Goal: Transaction & Acquisition: Purchase product/service

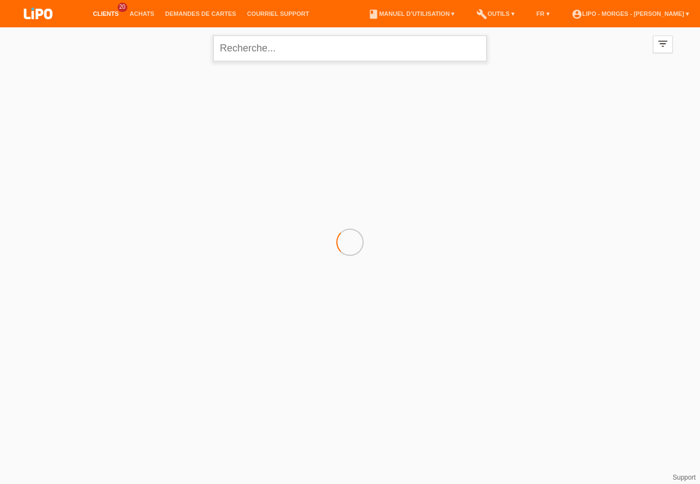
click at [346, 54] on input "text" at bounding box center [349, 49] width 273 height 26
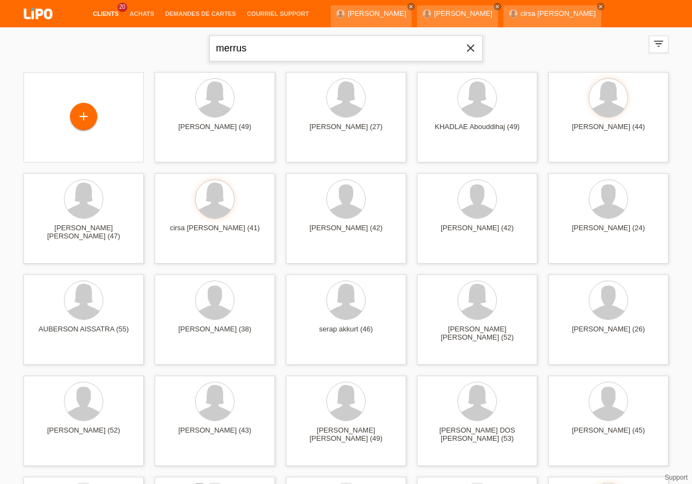
type input "merrus"
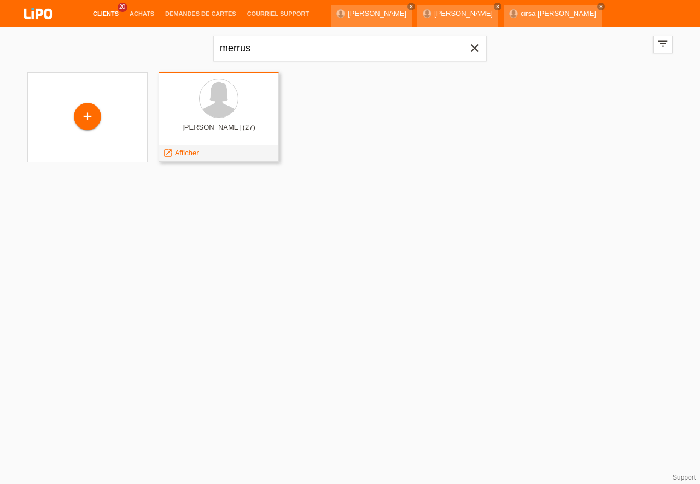
click at [257, 116] on div at bounding box center [218, 99] width 103 height 41
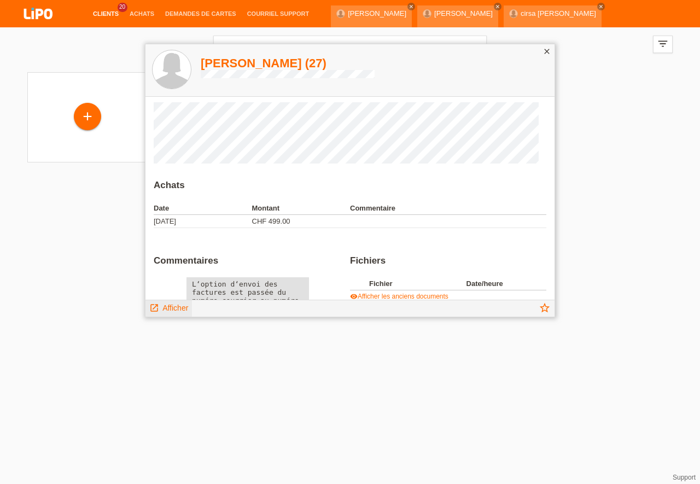
click at [168, 303] on span "Afficher" at bounding box center [175, 307] width 26 height 9
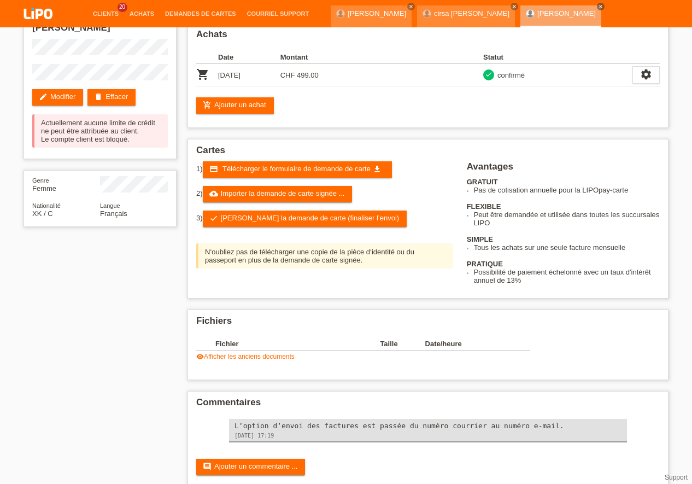
scroll to position [84, 0]
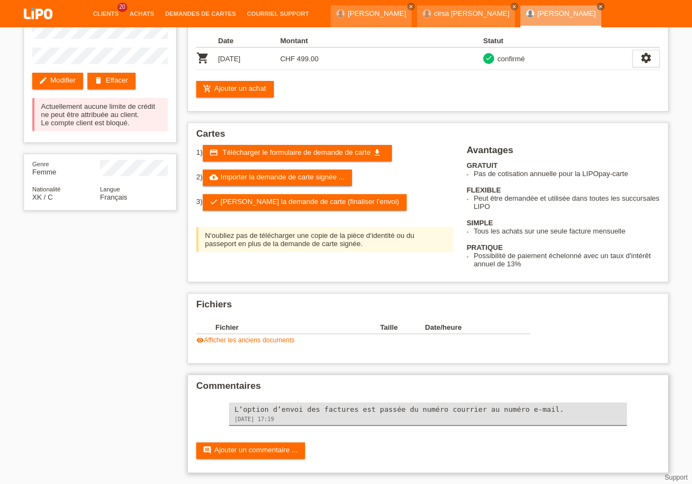
drag, startPoint x: 570, startPoint y: 410, endPoint x: 531, endPoint y: 407, distance: 38.4
click at [531, 407] on div "L‘option d‘envoi des factures est passée du numéro courrier au numéro e-mail." at bounding box center [427, 409] width 387 height 8
click at [151, 262] on div "star_border Merrushe Abazi edit Modifier delete Effacer Actuellement aucune lim…" at bounding box center [346, 214] width 656 height 539
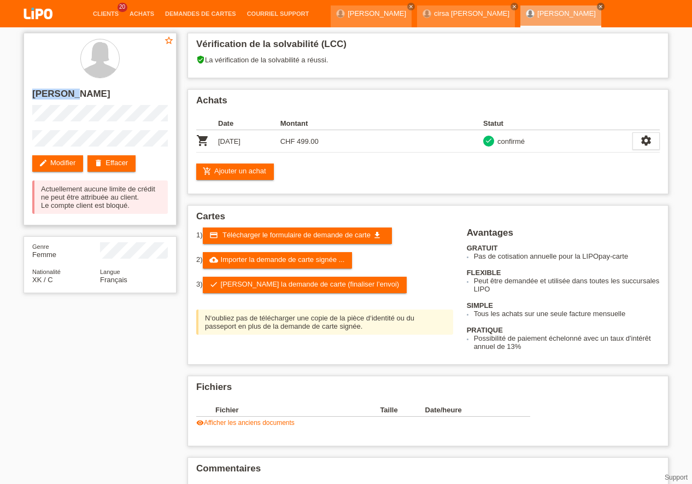
drag, startPoint x: 73, startPoint y: 98, endPoint x: 34, endPoint y: 94, distance: 39.5
click at [34, 94] on h2 "[PERSON_NAME]" at bounding box center [100, 97] width 136 height 16
copy h2 "Merrushe"
click at [0, 366] on div "star_border Merrushe Abazi edit Modifier delete Effacer Actuellement aucune lim…" at bounding box center [346, 296] width 692 height 539
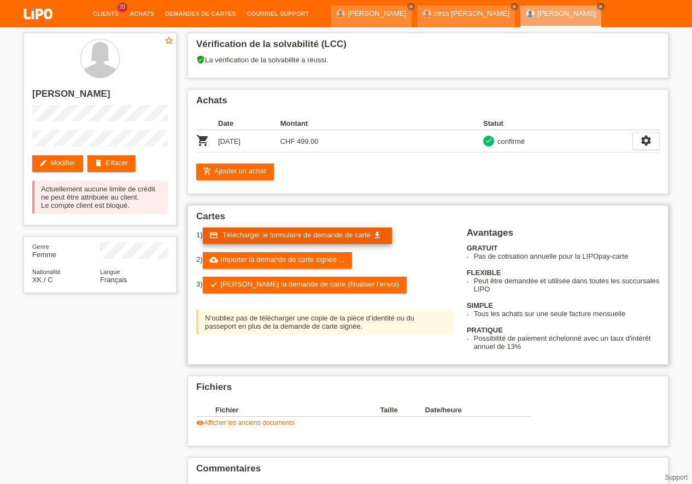
click at [285, 235] on span "Télécharger le formulaire de demande de carte" at bounding box center [296, 235] width 148 height 8
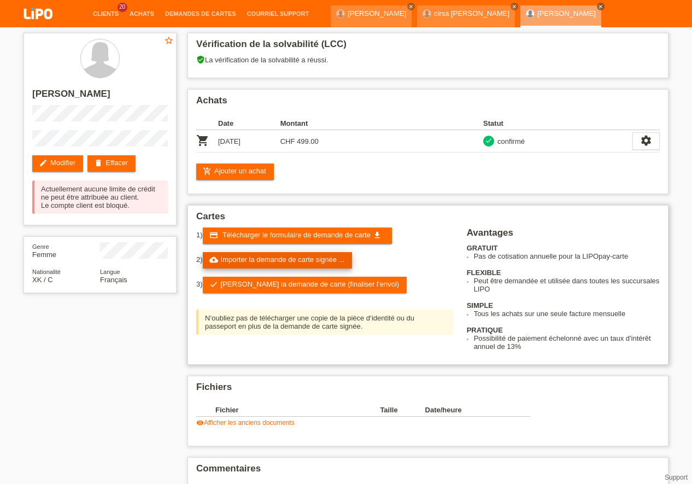
click at [279, 265] on link "cloud_upload Importer la demande de carte signée ..." at bounding box center [278, 260] width 150 height 16
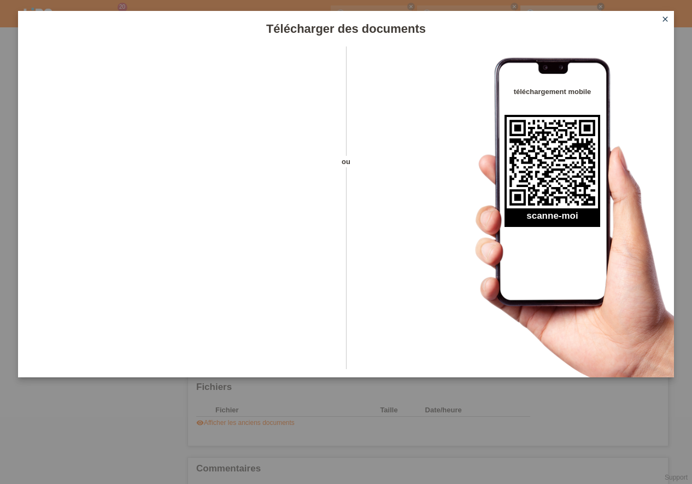
click at [668, 23] on icon "close" at bounding box center [665, 19] width 9 height 9
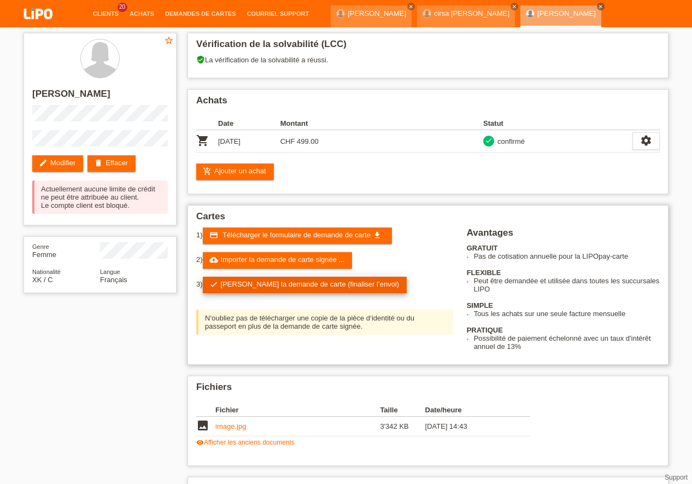
click at [339, 285] on link "check Soumettre la demande de carte (finaliser l’envoi)" at bounding box center [305, 285] width 204 height 16
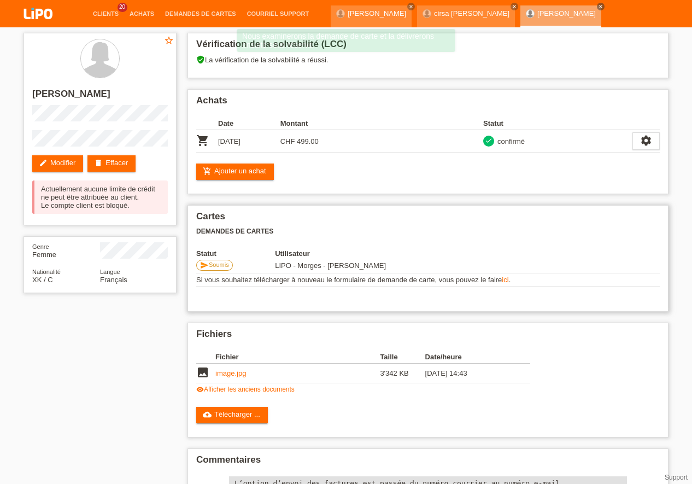
click at [362, 284] on td "Si vous souhaitez télécharger à nouveau le formulaire de demande de carte, vous…" at bounding box center [428, 279] width 464 height 13
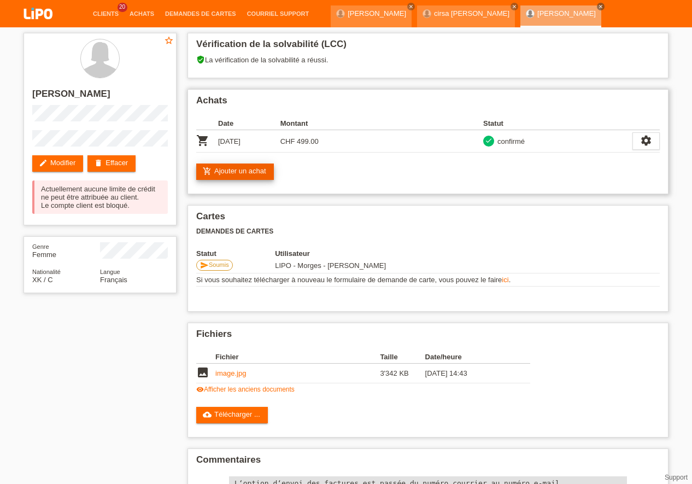
click at [204, 167] on icon "add_shopping_cart" at bounding box center [207, 171] width 9 height 9
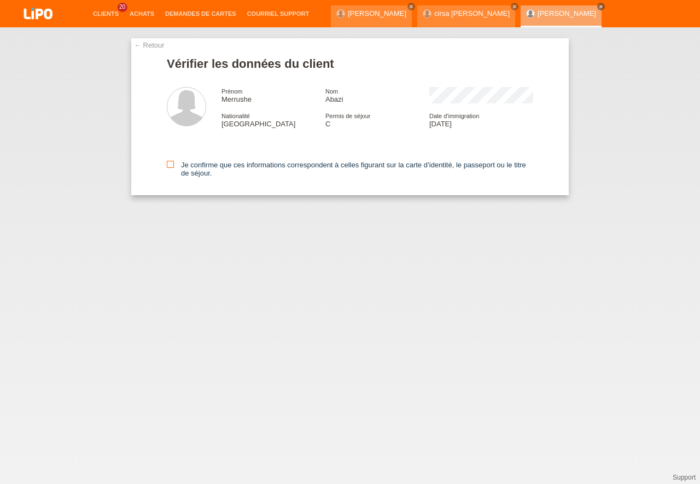
click at [172, 166] on icon at bounding box center [170, 164] width 7 height 7
click at [172, 166] on input "Je confirme que ces informations correspondent à celles figurant sur la carte d…" at bounding box center [170, 164] width 7 height 7
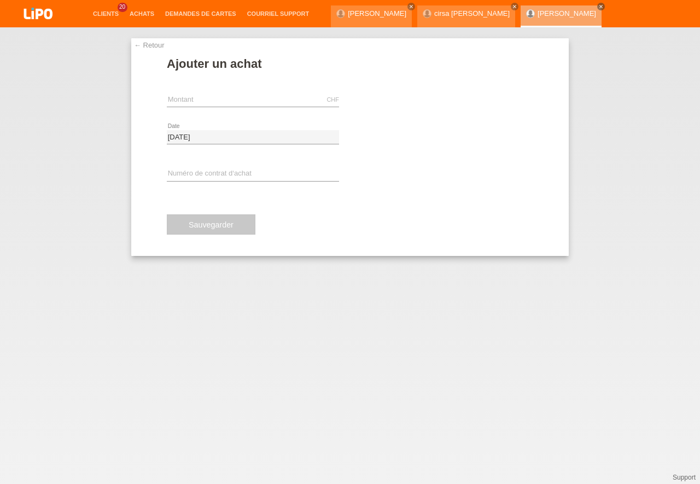
click at [214, 93] on div "CHF error Montant" at bounding box center [253, 99] width 172 height 37
click at [216, 107] on icon at bounding box center [253, 107] width 172 height 1
click at [212, 102] on input "text" at bounding box center [253, 100] width 172 height 14
click at [397, 104] on link "assignment_turned_in Effectuer l’autorisation" at bounding box center [399, 99] width 98 height 17
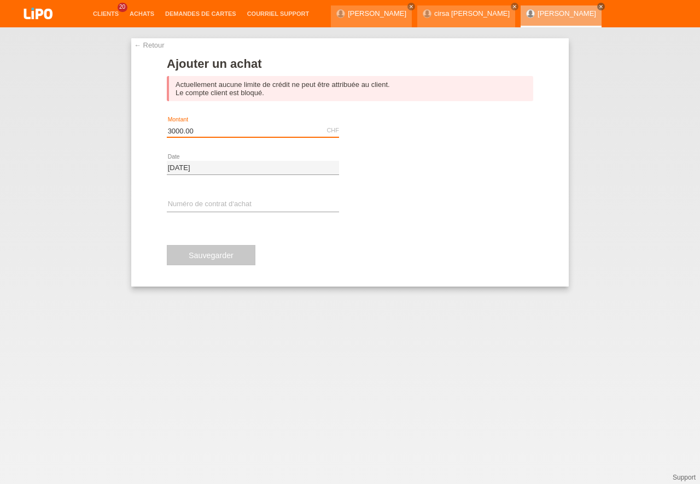
click at [257, 129] on input "3000.00" at bounding box center [253, 131] width 172 height 14
type input "3"
click at [336, 161] on input "27.09.2025" at bounding box center [253, 168] width 172 height 14
click at [342, 128] on div "1000.00 CHF error Montant assignment_turned_in Effectuer l’autorisation" at bounding box center [350, 130] width 366 height 37
click at [320, 129] on input "1000.00" at bounding box center [253, 131] width 172 height 14
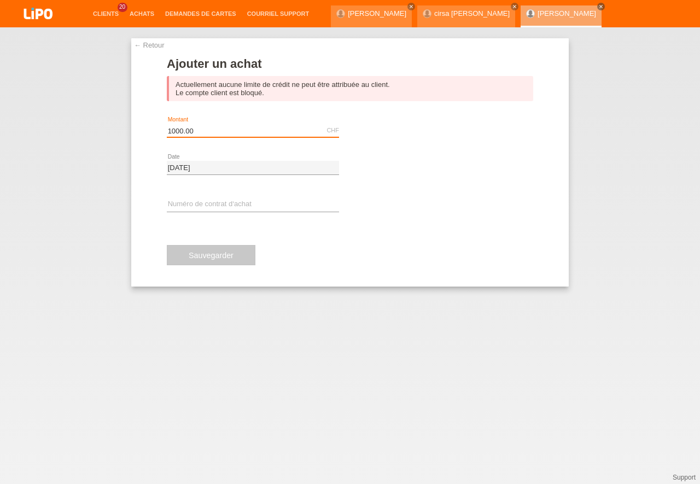
type input "1000.00"
drag, startPoint x: 255, startPoint y: 128, endPoint x: 198, endPoint y: 118, distance: 57.7
click at [192, 124] on input "1000.00" at bounding box center [253, 131] width 172 height 14
type input "0.00"
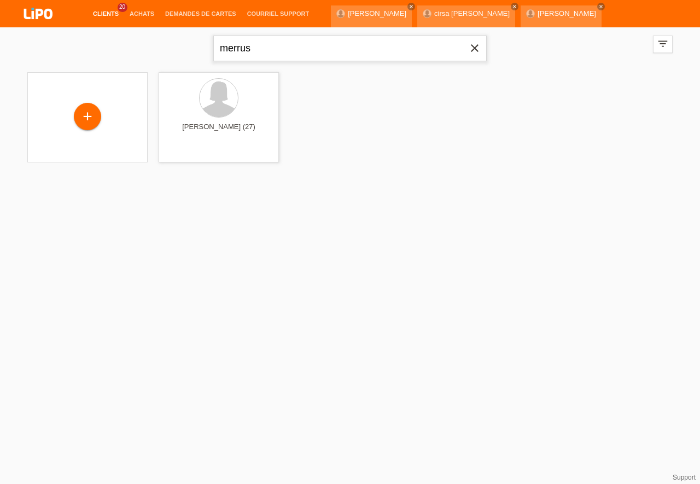
click at [250, 56] on input "merrus" at bounding box center [349, 49] width 273 height 26
click at [268, 55] on input "merrus" at bounding box center [349, 49] width 273 height 26
type input "m"
type input "COSTA"
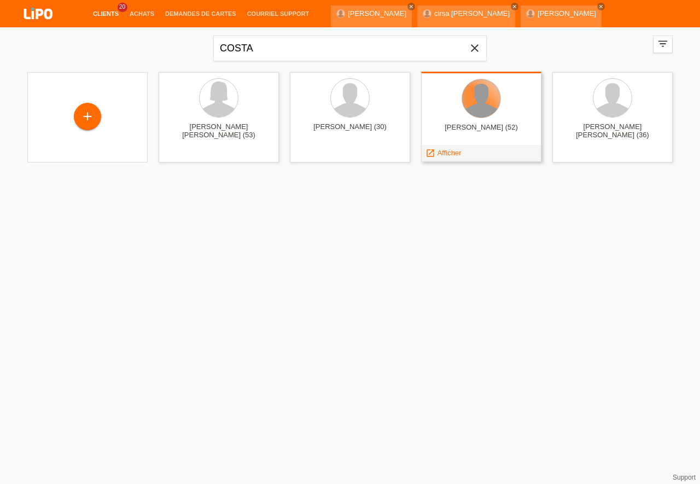
click at [474, 107] on div at bounding box center [481, 98] width 38 height 38
click at [474, 115] on div at bounding box center [481, 98] width 38 height 38
click at [476, 106] on div at bounding box center [481, 98] width 38 height 38
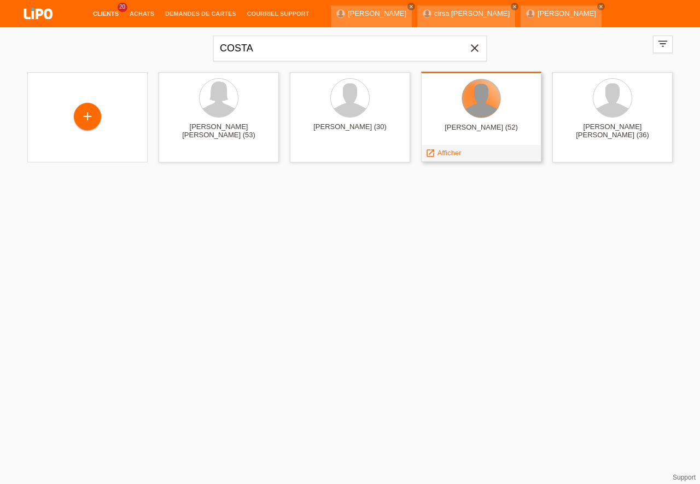
click at [476, 106] on div at bounding box center [481, 98] width 38 height 38
click at [451, 151] on span "Afficher" at bounding box center [449, 153] width 24 height 8
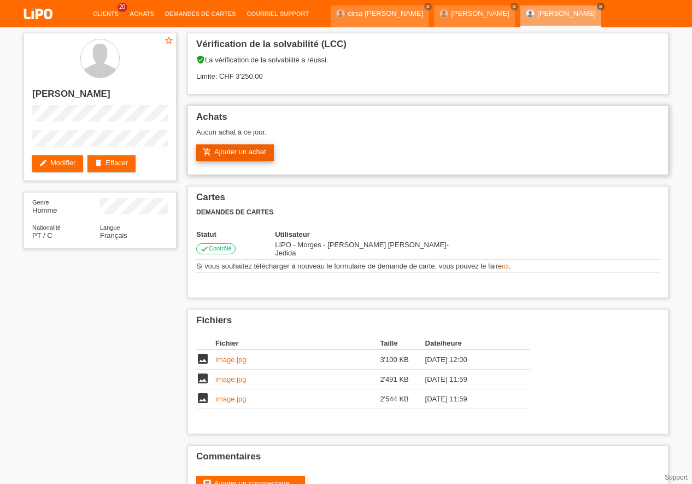
click at [234, 153] on link "add_shopping_cart Ajouter un achat" at bounding box center [235, 152] width 78 height 16
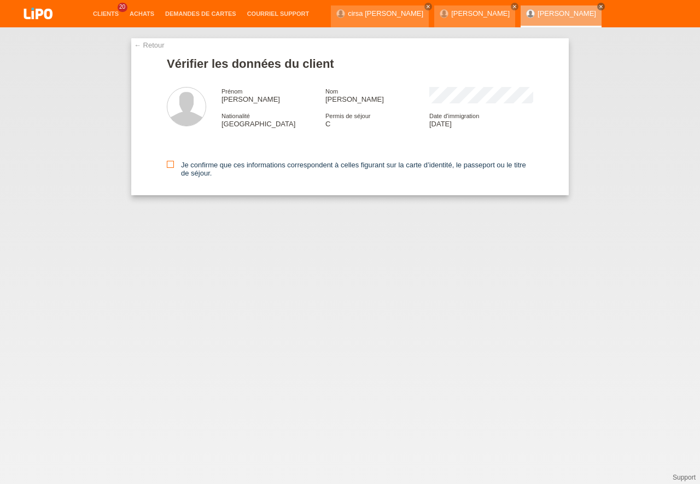
click at [168, 165] on icon at bounding box center [170, 164] width 7 height 7
click at [168, 165] on input "Je confirme que ces informations correspondent à celles figurant sur la carte d…" at bounding box center [170, 164] width 7 height 7
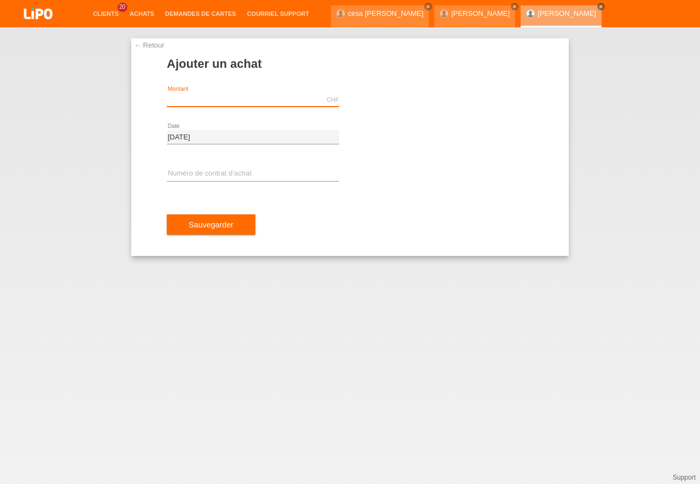
click at [192, 97] on input "text" at bounding box center [253, 100] width 172 height 14
type input "524.25"
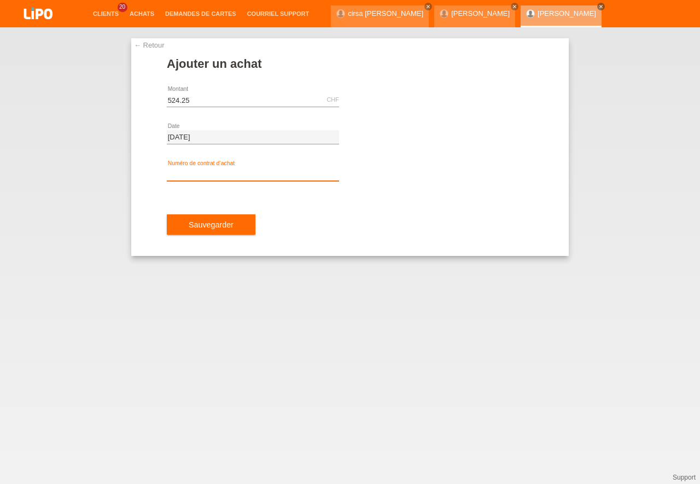
click at [193, 177] on input "text" at bounding box center [253, 174] width 172 height 14
type input "XUODVR"
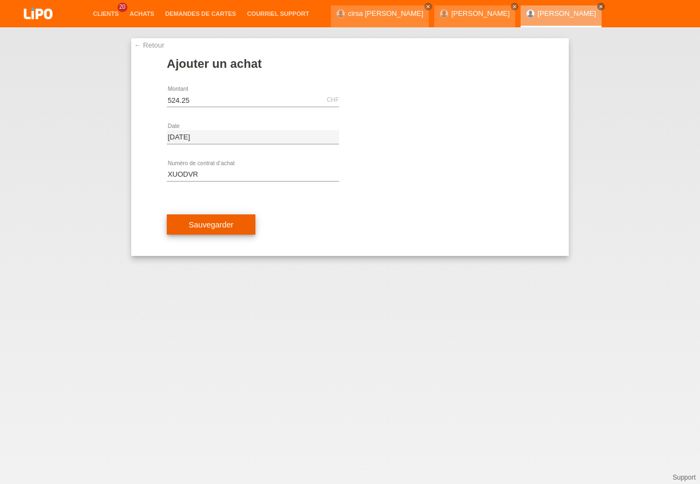
click at [221, 225] on span "Sauvegarder" at bounding box center [211, 224] width 45 height 9
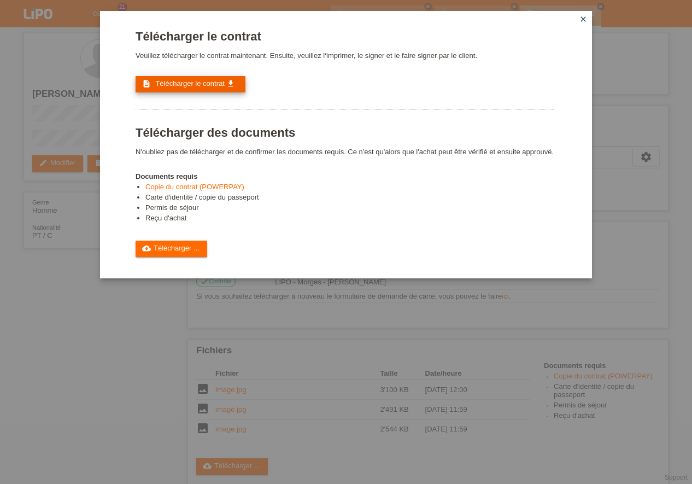
click at [205, 81] on span "Télécharger le contrat" at bounding box center [189, 83] width 69 height 8
click at [213, 85] on span "Télécharger le contrat" at bounding box center [189, 83] width 69 height 8
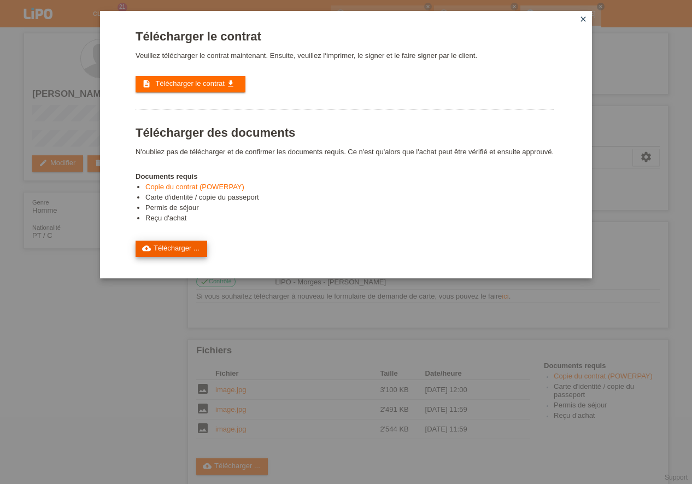
click at [171, 251] on link "cloud_upload Télécharger ..." at bounding box center [172, 249] width 72 height 16
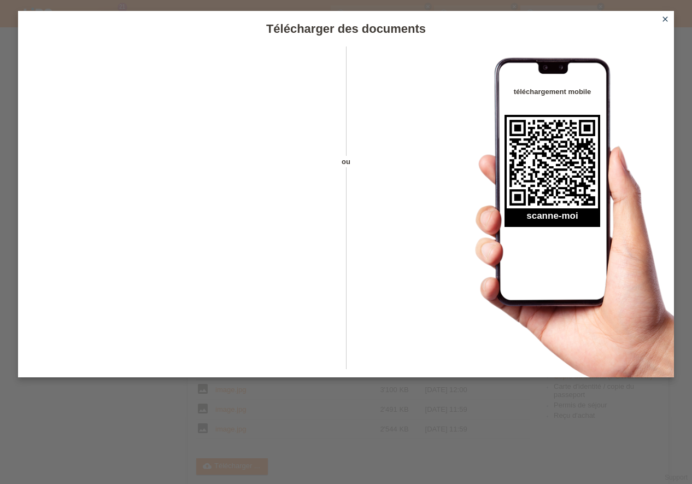
click at [666, 18] on icon "close" at bounding box center [665, 19] width 9 height 9
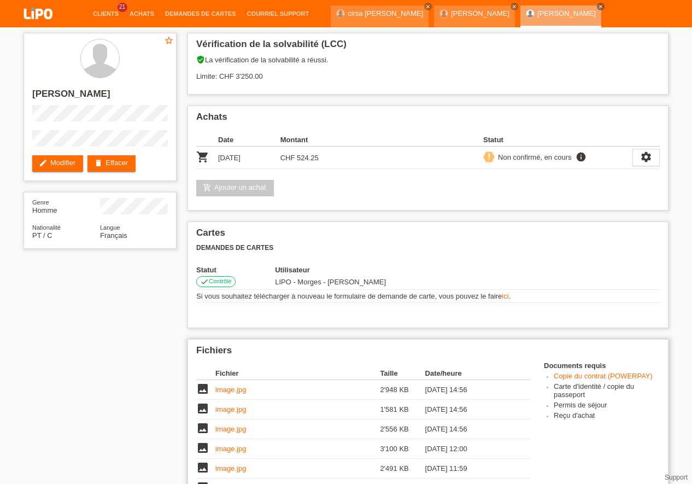
click at [207, 388] on icon "image" at bounding box center [202, 388] width 13 height 13
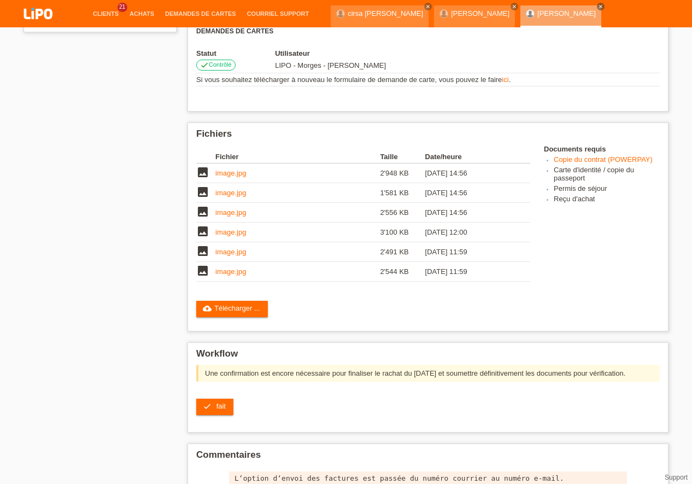
scroll to position [227, 0]
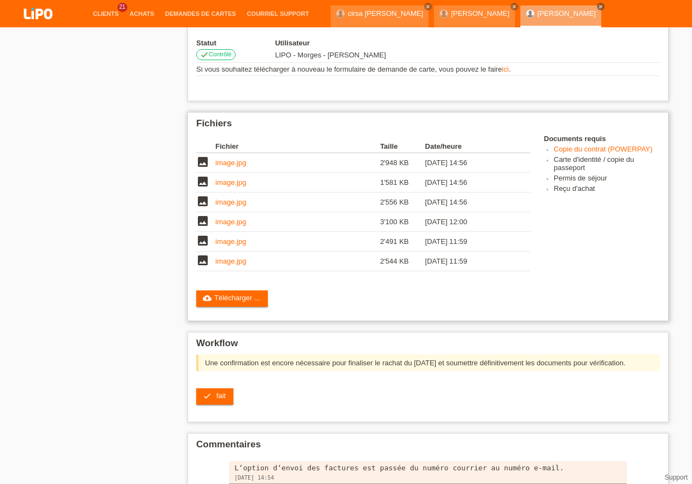
click at [233, 165] on link "image.jpg" at bounding box center [230, 163] width 31 height 8
click at [224, 184] on link "image.jpg" at bounding box center [230, 182] width 31 height 8
click at [231, 203] on link "image.jpg" at bounding box center [230, 202] width 31 height 8
click at [233, 222] on link "image.jpg" at bounding box center [230, 222] width 31 height 8
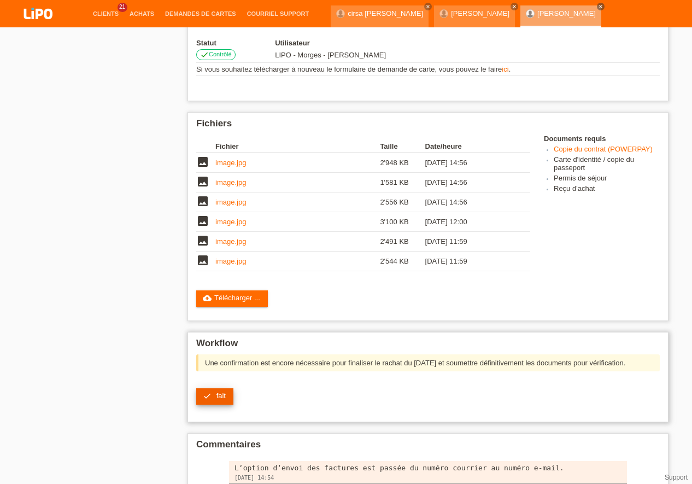
click at [214, 397] on link "check fait" at bounding box center [214, 396] width 37 height 16
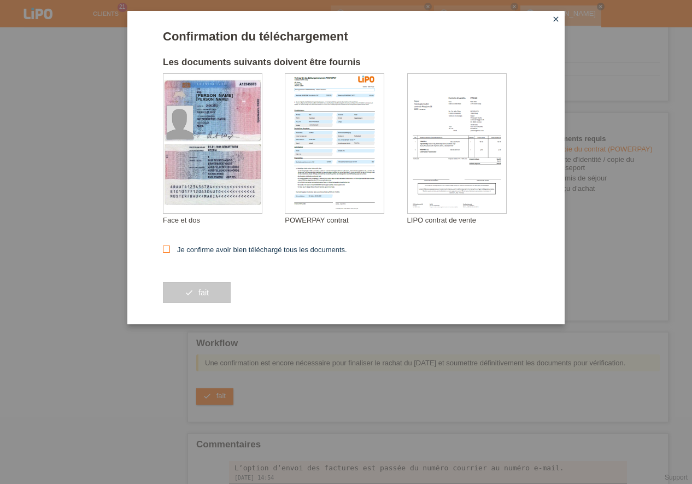
click at [163, 247] on icon at bounding box center [166, 248] width 7 height 7
click at [163, 247] on input "Je confirme avoir bien téléchargé tous les documents." at bounding box center [166, 248] width 7 height 7
checkbox input "true"
click at [196, 300] on button "check fait" at bounding box center [197, 292] width 68 height 21
